Goal: Information Seeking & Learning: Learn about a topic

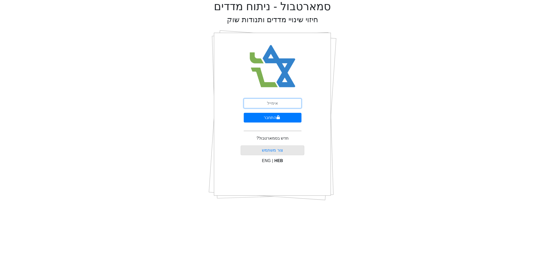
click at [268, 105] on input "email" at bounding box center [273, 104] width 58 height 10
type input "[PERSON_NAME][EMAIL_ADDRESS][DOMAIN_NAME]"
click at [275, 116] on button "התחבר" at bounding box center [273, 118] width 58 height 10
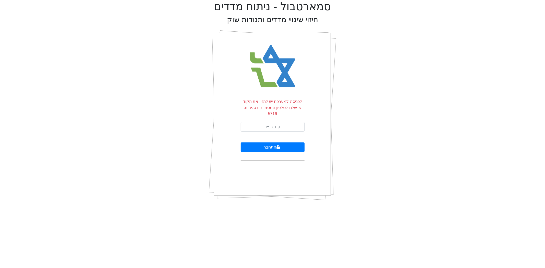
click at [275, 115] on form "לכניסה למערכת יש להזין את הקוד שנשלח לטלפון המסתיים בספרות: 5716 התחבר" at bounding box center [273, 130] width 64 height 62
click at [276, 122] on input "text" at bounding box center [273, 127] width 64 height 10
type input "230711"
click at [241, 142] on button "התחבר" at bounding box center [273, 147] width 64 height 10
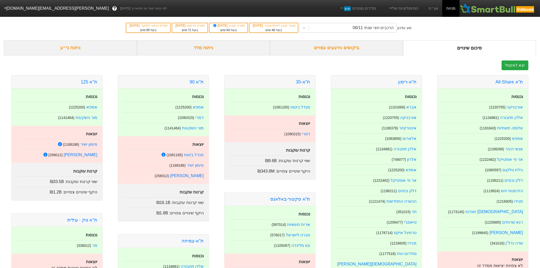
click at [84, 47] on div "ניתוח ני״ע" at bounding box center [70, 47] width 133 height 15
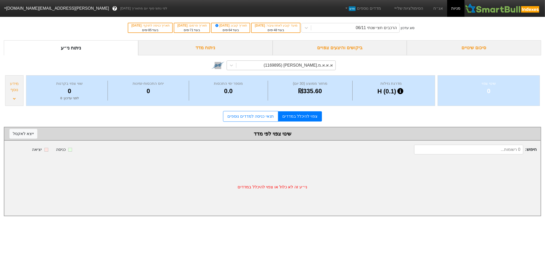
click at [324, 67] on div "א.א.א.מ.[PERSON_NAME] (1169895)" at bounding box center [298, 65] width 69 height 6
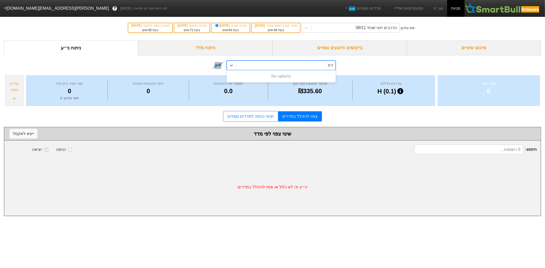
type input "ד"
type input "[PERSON_NAME]"
click at [326, 78] on div "[PERSON_NAME] (258012)" at bounding box center [281, 76] width 109 height 10
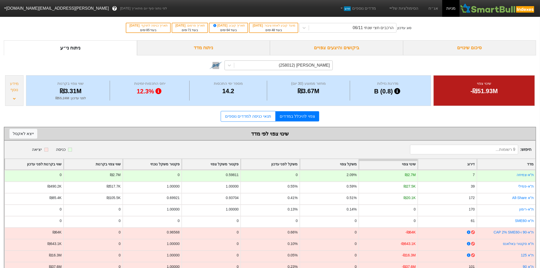
click at [15, 95] on div "מידע נוסף" at bounding box center [14, 90] width 18 height 31
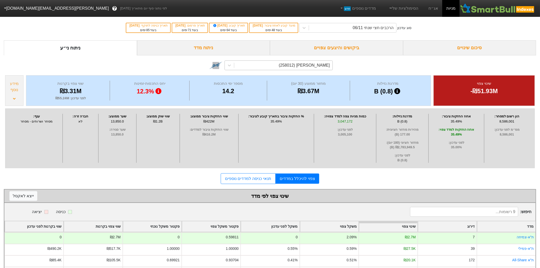
click at [462, 47] on div "סיכום שינויים" at bounding box center [469, 47] width 133 height 15
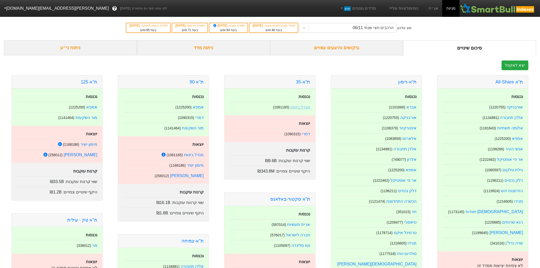
click at [302, 105] on link "מגדל ביטוח" at bounding box center [301, 107] width 20 height 4
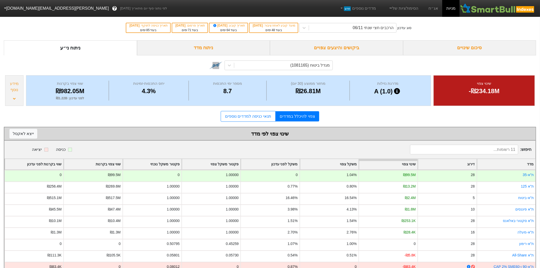
click at [198, 48] on div "ניתוח מדד" at bounding box center [203, 47] width 133 height 15
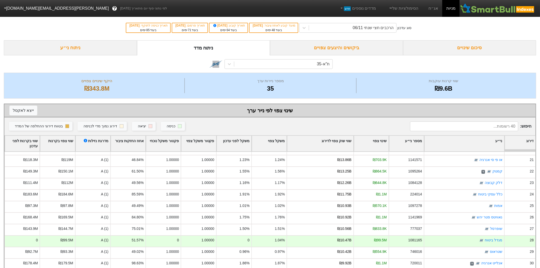
scroll to position [281, 0]
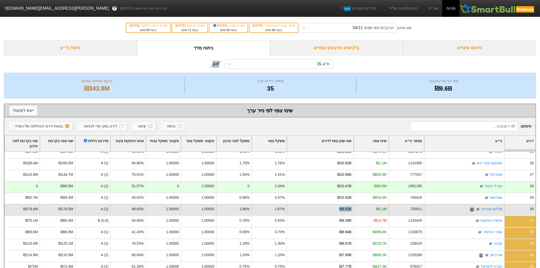
drag, startPoint x: 326, startPoint y: 207, endPoint x: 363, endPoint y: 206, distance: 37.3
click at [363, 206] on div "30 אנלייט אנרגיה ד 720011 ₪1.1M ₪9.92B 1.87% 1.86% 1.00000 1.00000 98.63% A (1)…" at bounding box center [270, 209] width 532 height 11
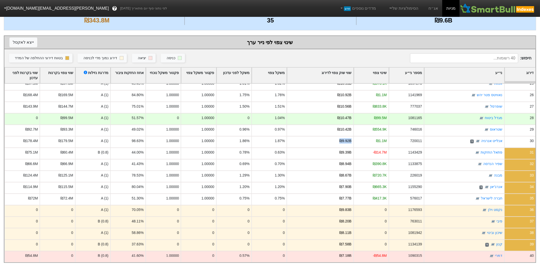
scroll to position [0, 0]
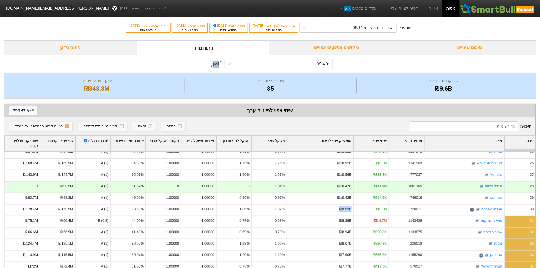
click at [489, 8] on img at bounding box center [498, 8] width 76 height 10
